Goal: Task Accomplishment & Management: Use online tool/utility

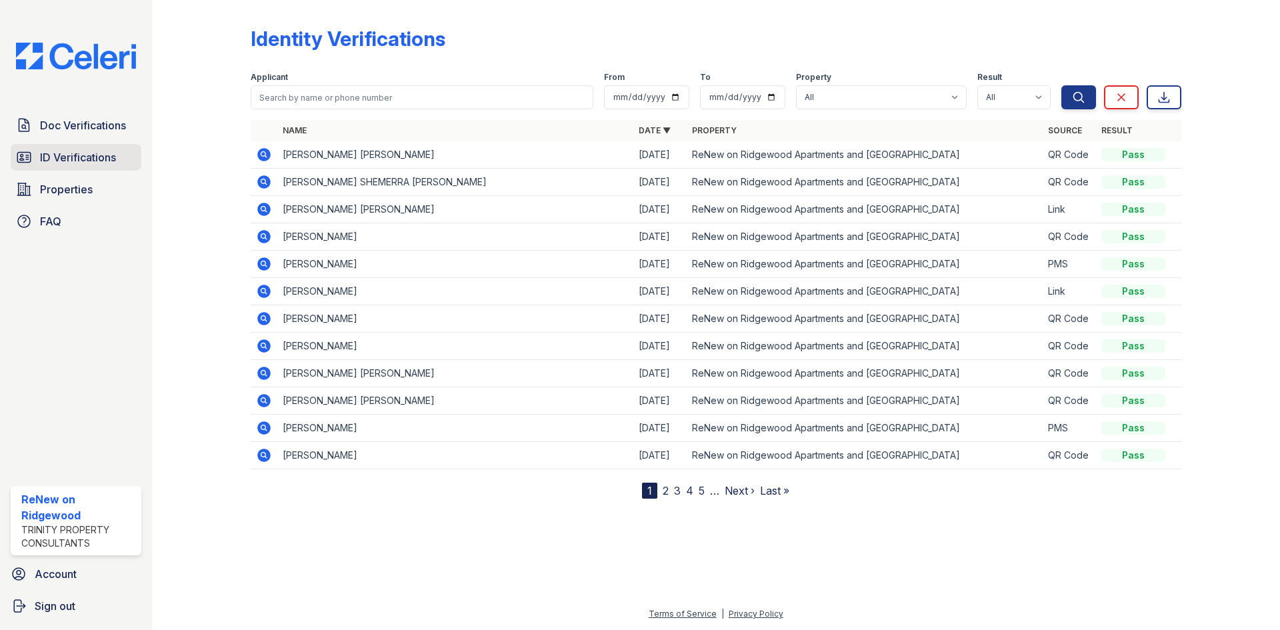
click at [101, 148] on link "ID Verifications" at bounding box center [76, 157] width 131 height 27
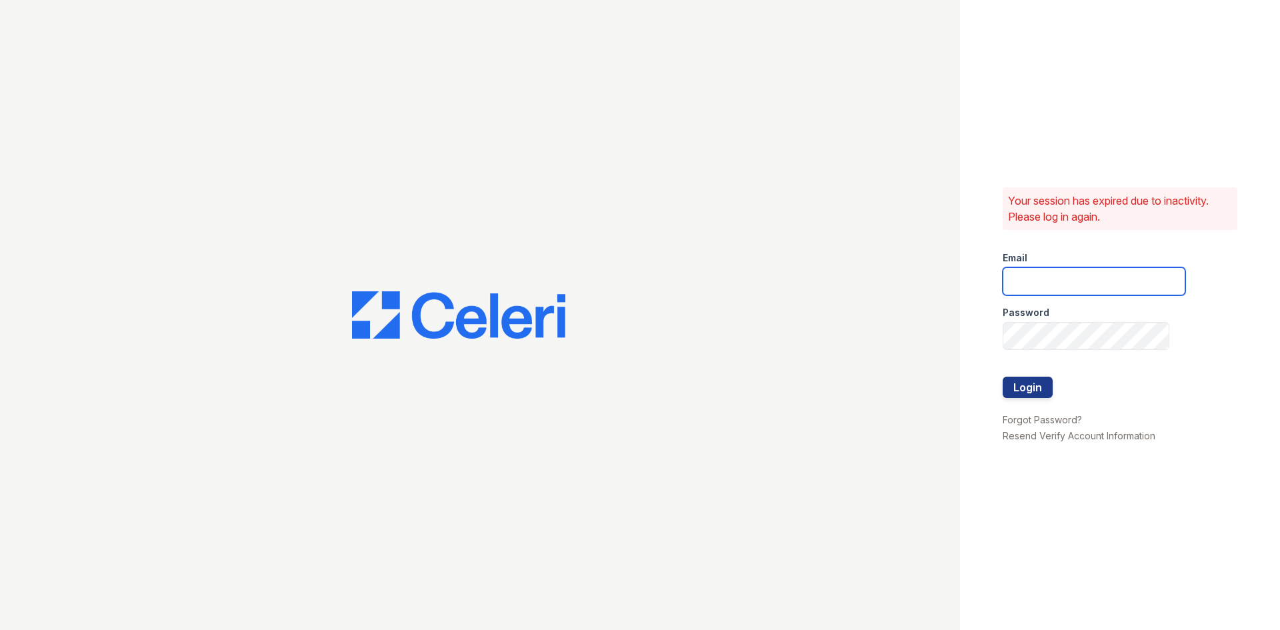
click at [1088, 283] on input "email" at bounding box center [1093, 281] width 183 height 28
type input "renewonridgewood@trinity-pm.com"
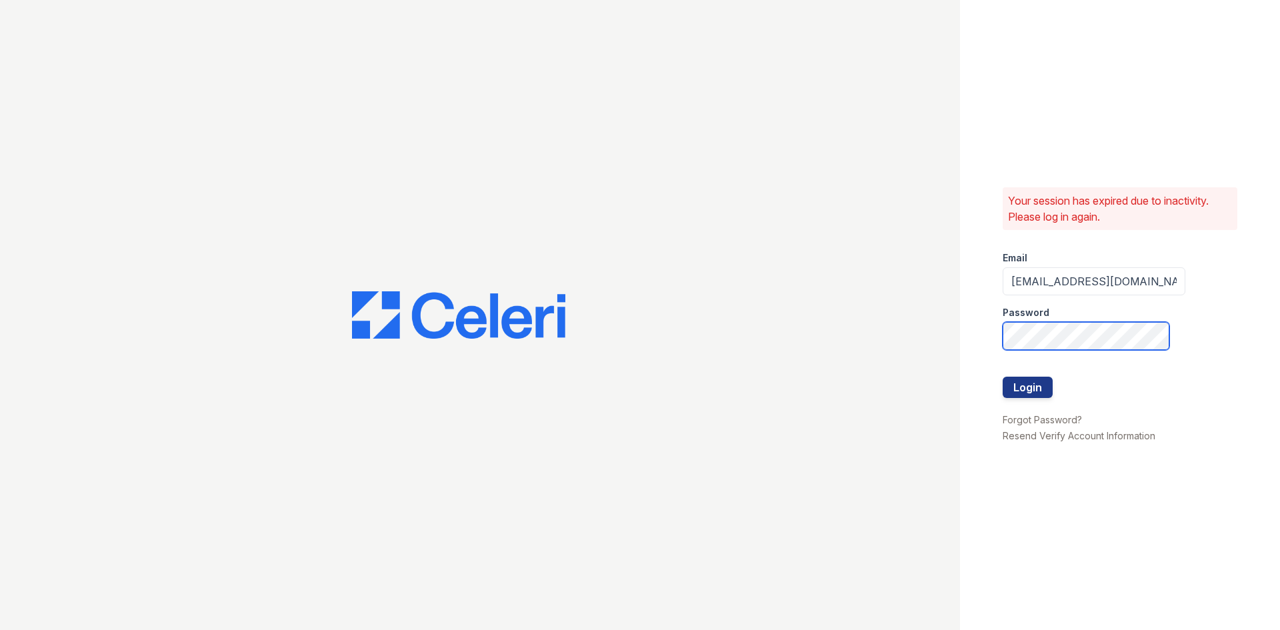
click at [1002, 377] on button "Login" at bounding box center [1027, 387] width 50 height 21
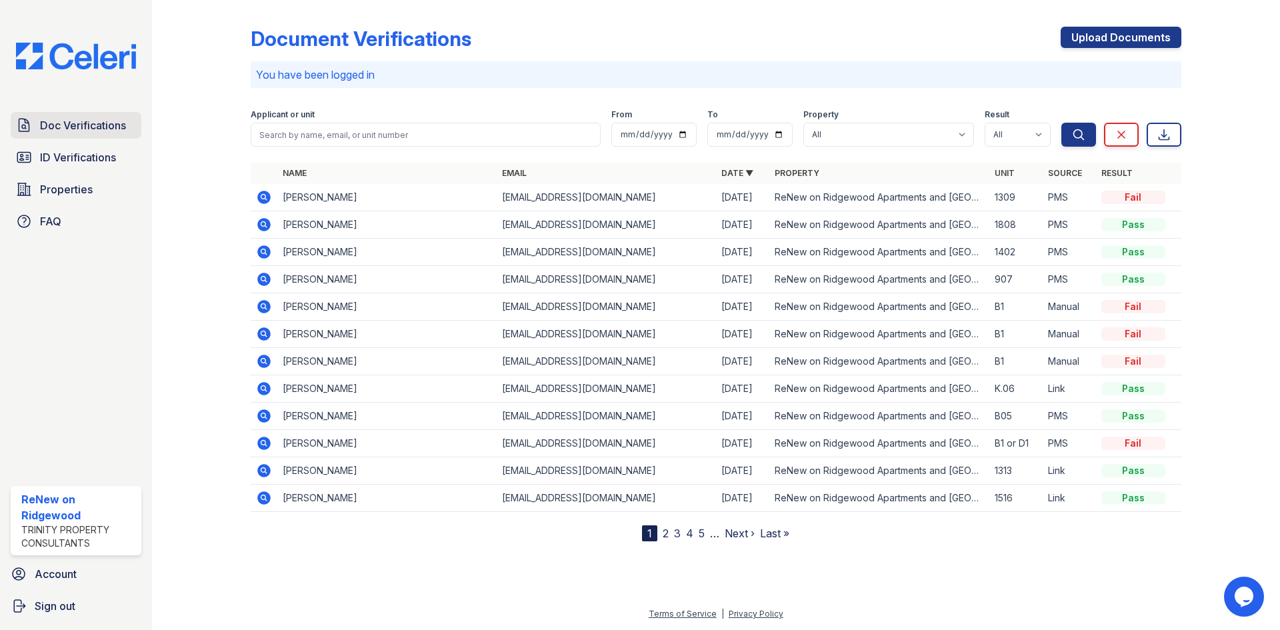
click at [76, 125] on span "Doc Verifications" at bounding box center [83, 125] width 86 height 16
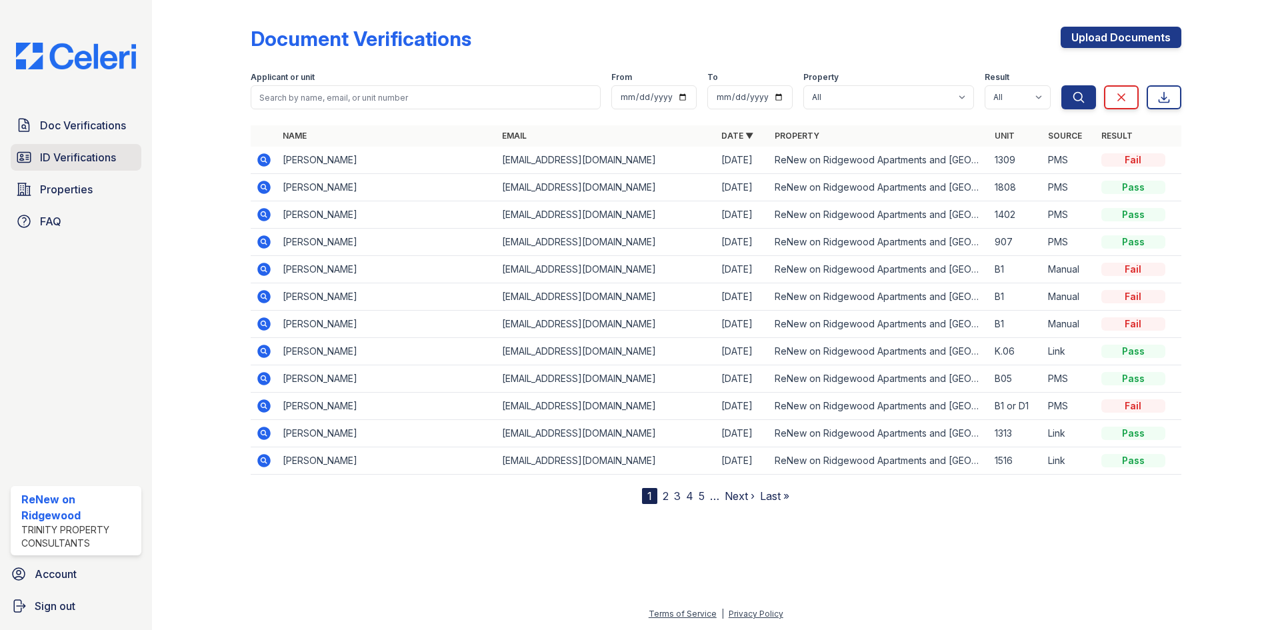
click at [51, 149] on link "ID Verifications" at bounding box center [76, 157] width 131 height 27
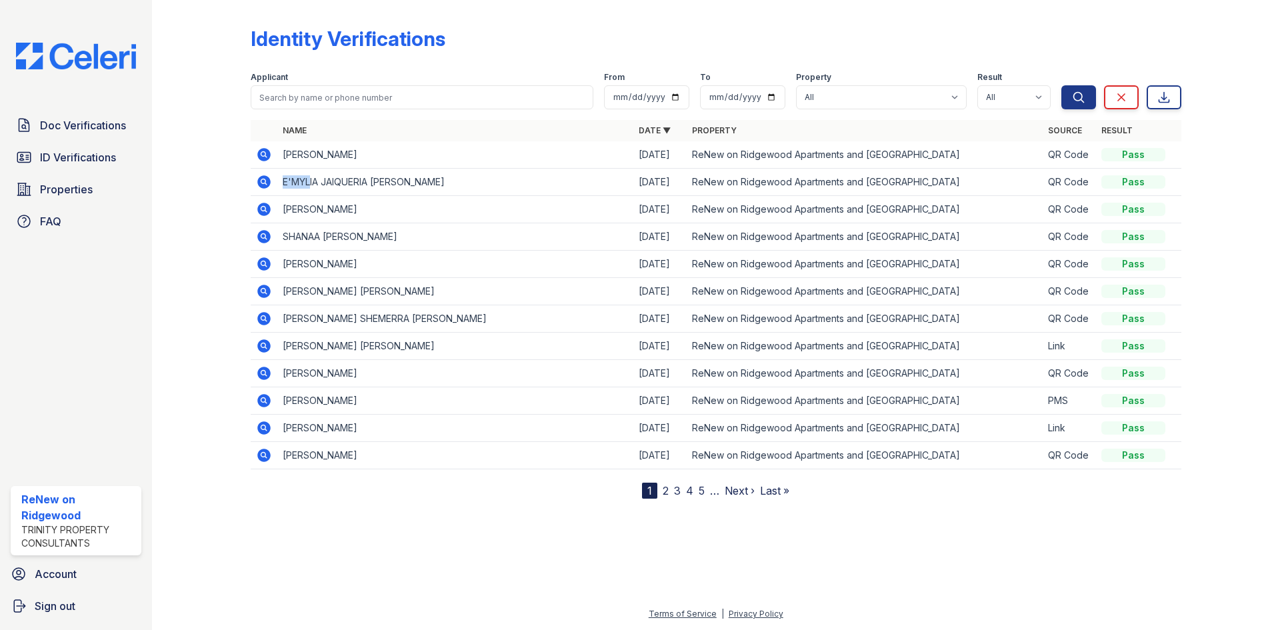
drag, startPoint x: 284, startPoint y: 182, endPoint x: 311, endPoint y: 181, distance: 26.7
click at [311, 181] on td "E'MYLIA JAIQUERIA [PERSON_NAME]" at bounding box center [455, 182] width 356 height 27
click at [167, 212] on div "Identity Verifications Filter Applicant From To Property All ReNew on Ridgewood…" at bounding box center [716, 315] width 1128 height 630
click at [97, 128] on span "Doc Verifications" at bounding box center [83, 125] width 86 height 16
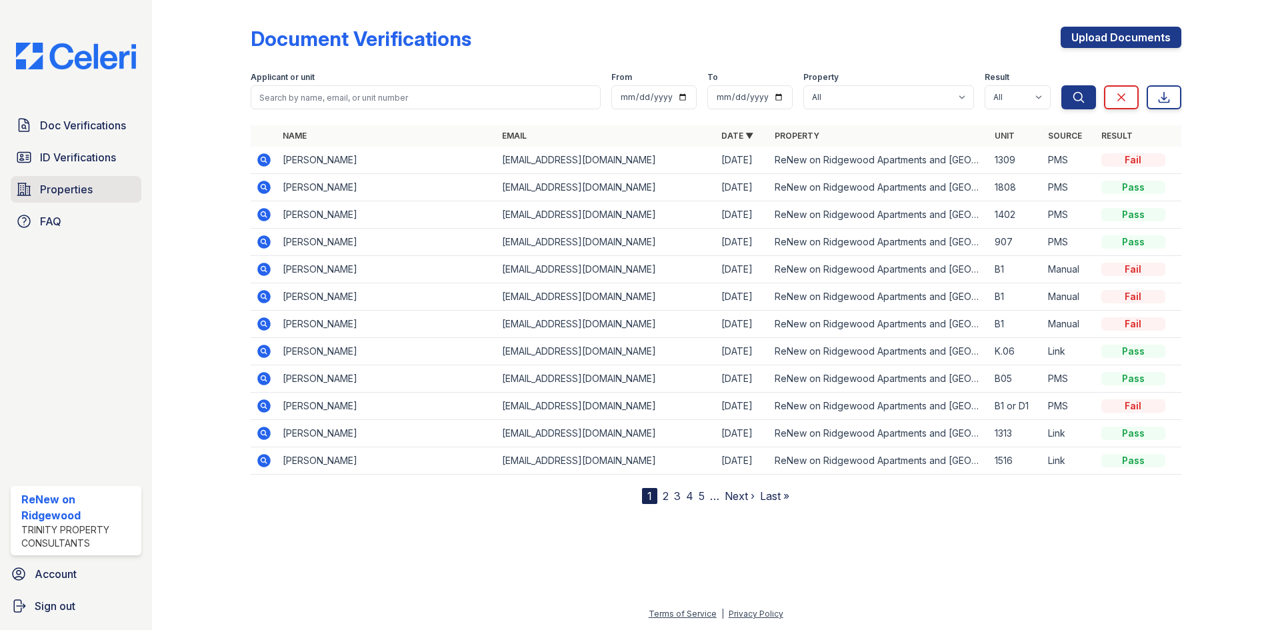
click at [108, 190] on link "Properties" at bounding box center [76, 189] width 131 height 27
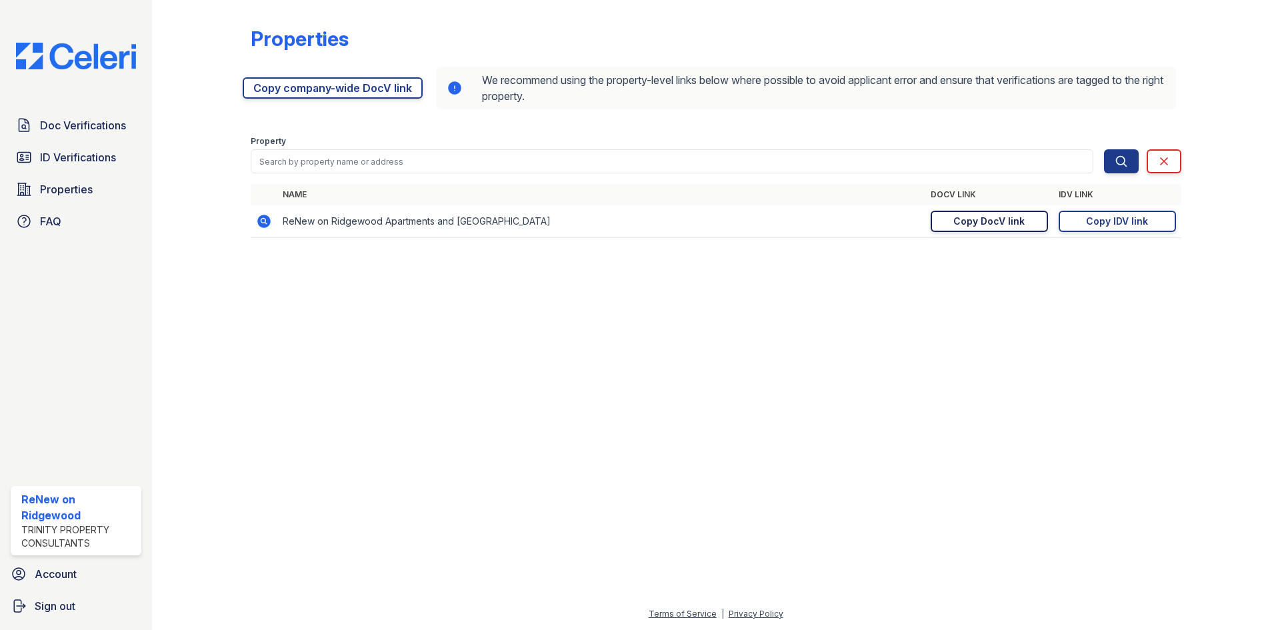
click at [976, 217] on div "Copy DocV link" at bounding box center [988, 221] width 71 height 13
click at [1000, 227] on div "Copy DocV link" at bounding box center [988, 221] width 71 height 13
drag, startPoint x: 1090, startPoint y: 223, endPoint x: 982, endPoint y: 193, distance: 112.0
click at [1090, 223] on div "Copy IDV link" at bounding box center [1117, 221] width 62 height 13
